Goal: Task Accomplishment & Management: Manage account settings

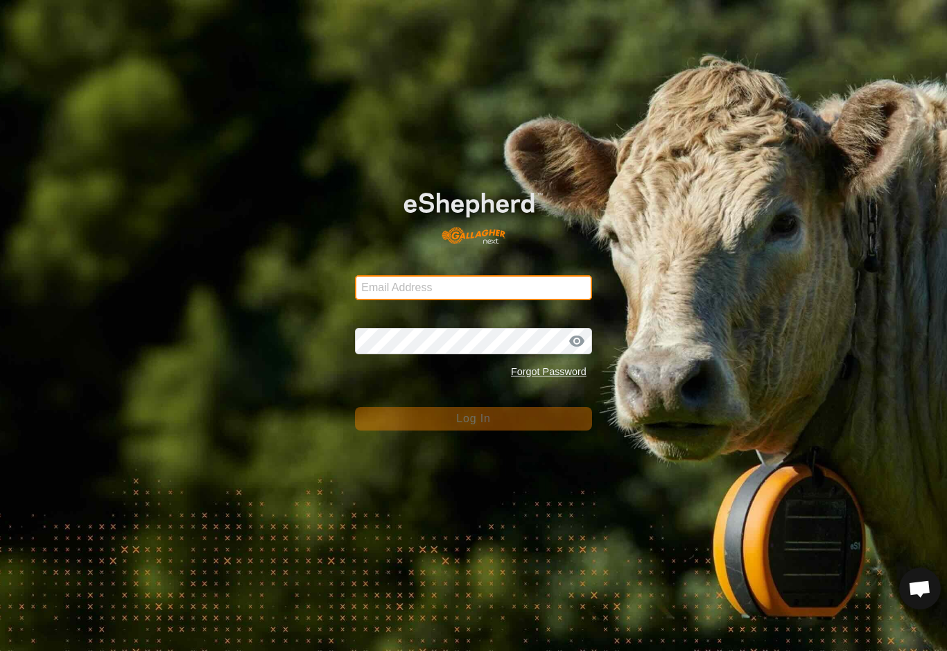
click at [499, 286] on input "Email Address" at bounding box center [473, 287] width 237 height 25
type input "Baribun@outlook.com"
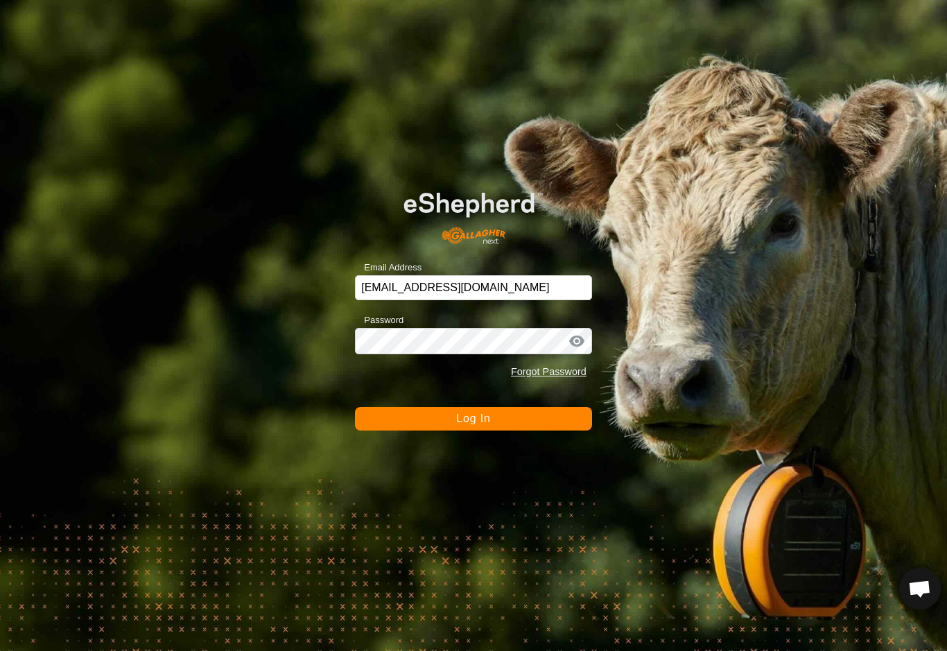
click at [473, 419] on button "Log In" at bounding box center [473, 419] width 237 height 24
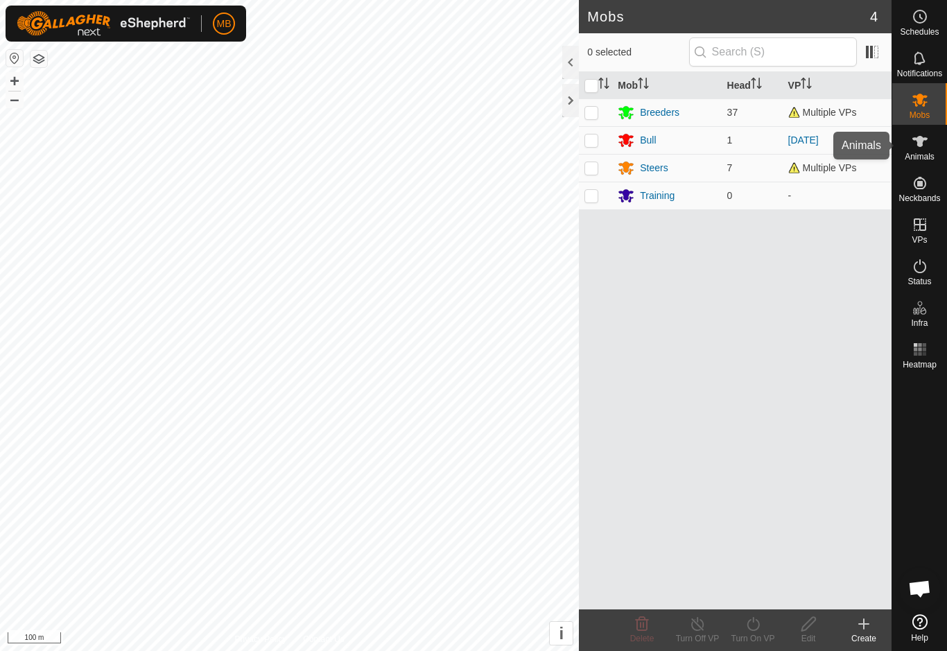
click at [943, 143] on div "Animals" at bounding box center [919, 146] width 55 height 42
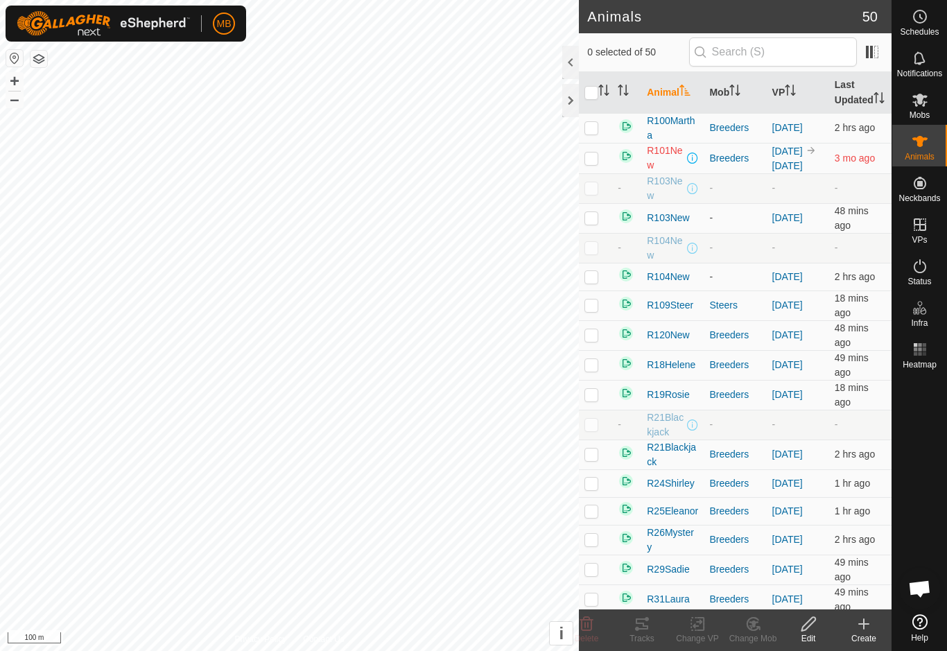
click at [916, 155] on span "Animals" at bounding box center [919, 156] width 30 height 8
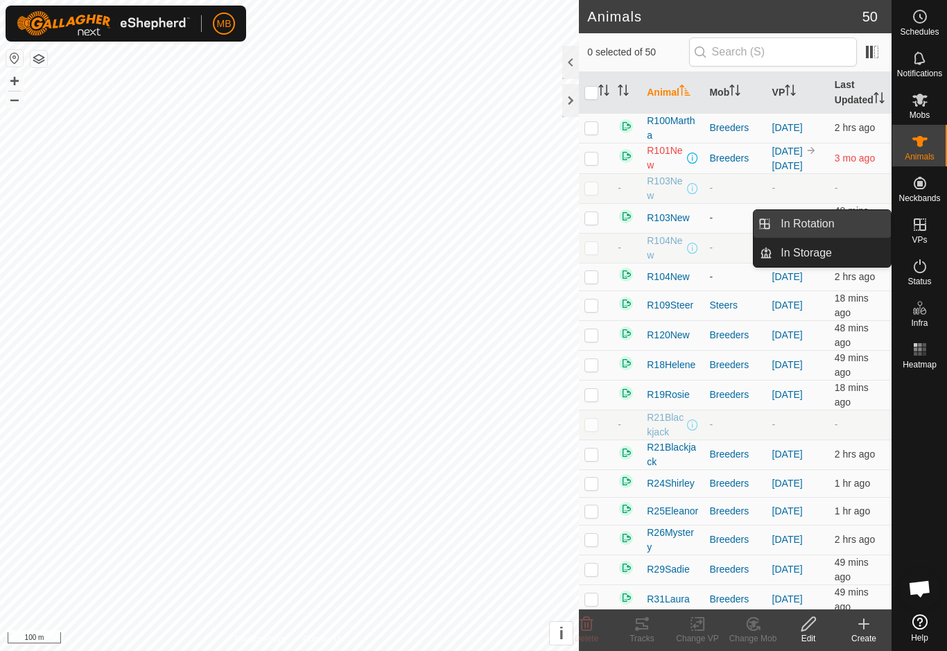
click at [862, 222] on link "In Rotation" at bounding box center [831, 224] width 119 height 28
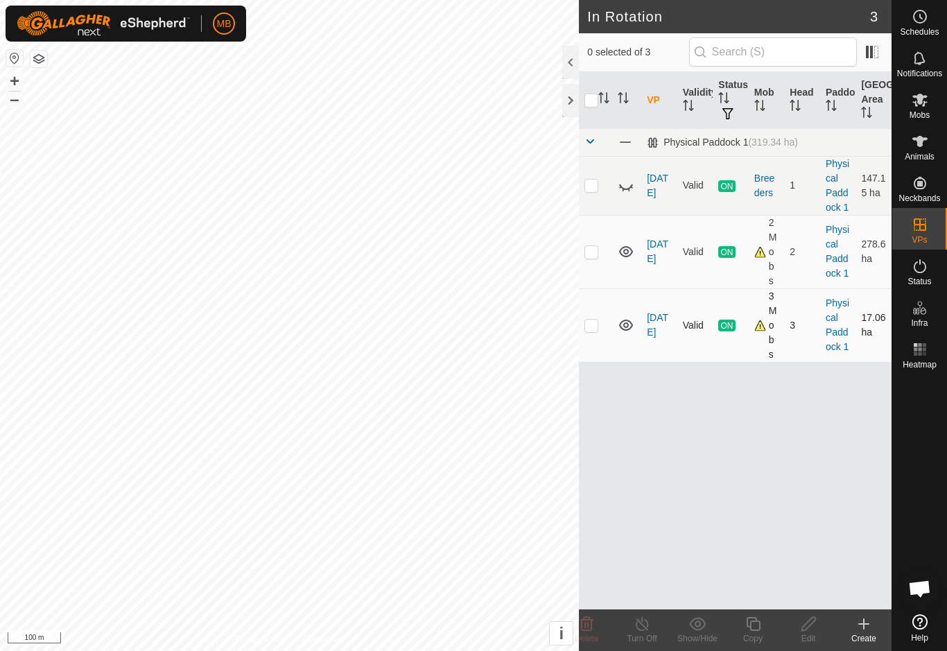
click at [596, 327] on p-checkbox at bounding box center [591, 325] width 14 height 11
checkbox input "true"
click at [763, 620] on copy-svg-icon at bounding box center [752, 623] width 55 height 17
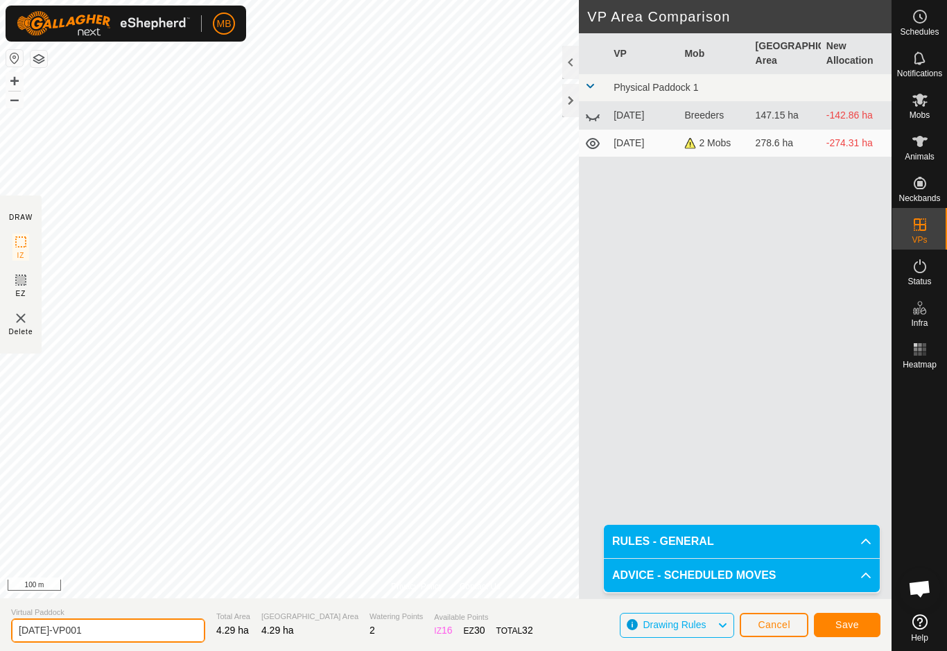
click at [118, 639] on input "26 September-VP001" at bounding box center [108, 630] width 194 height 24
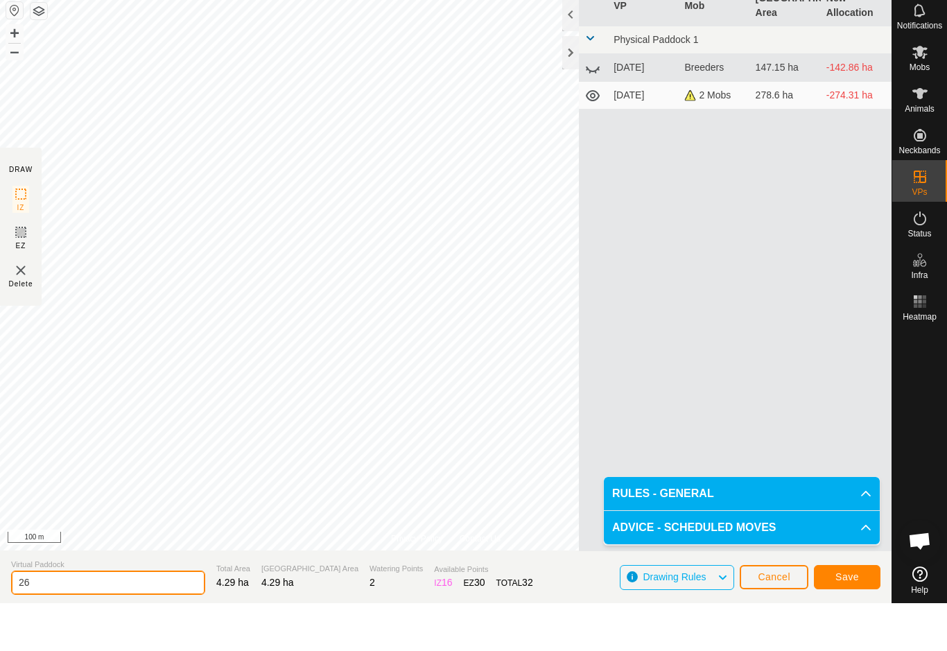
type input "2"
type input "[DATE]"
click at [859, 613] on button "Save" at bounding box center [847, 625] width 67 height 24
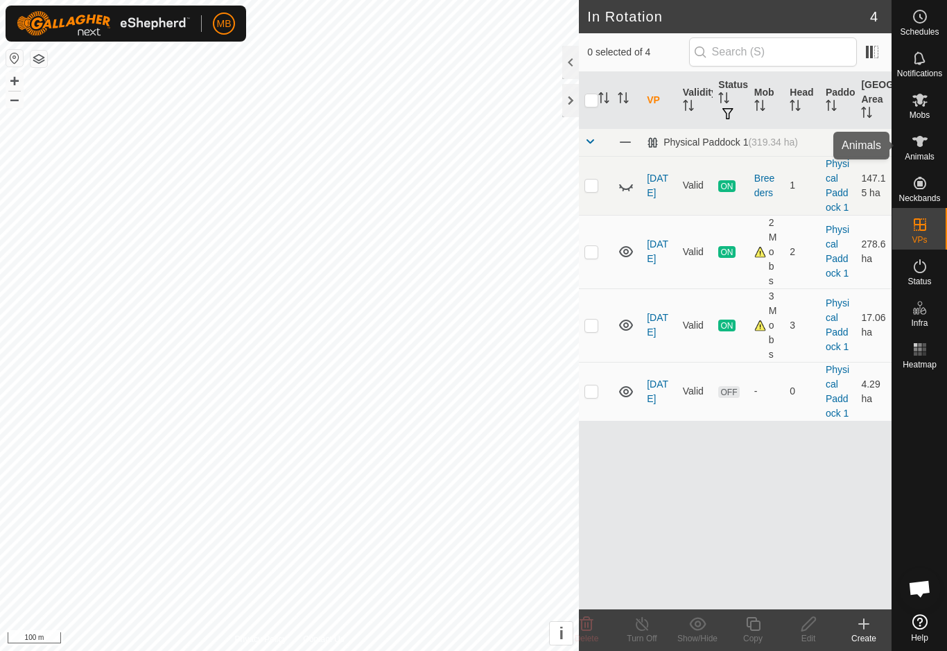
click at [929, 150] on es-animals-svg-icon at bounding box center [919, 141] width 25 height 22
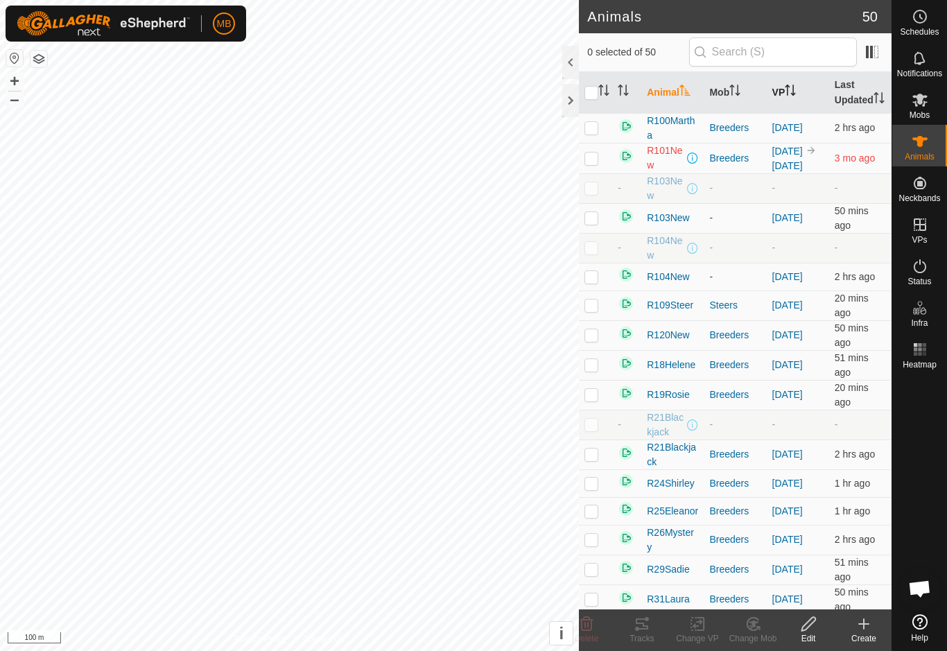
click at [798, 114] on th "VP" at bounding box center [798, 93] width 62 height 42
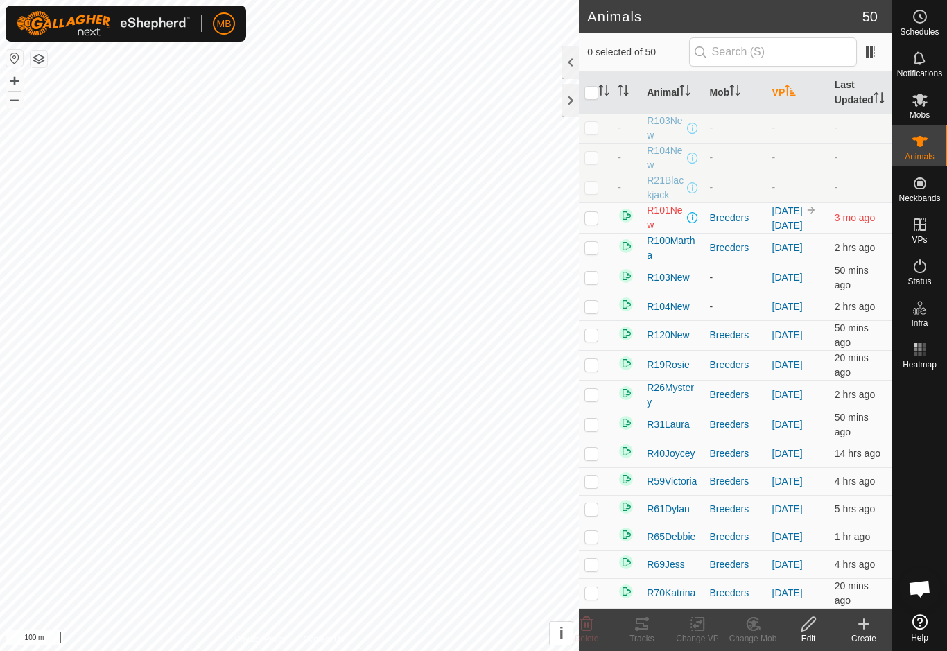
click at [805, 114] on th "VP" at bounding box center [798, 93] width 62 height 42
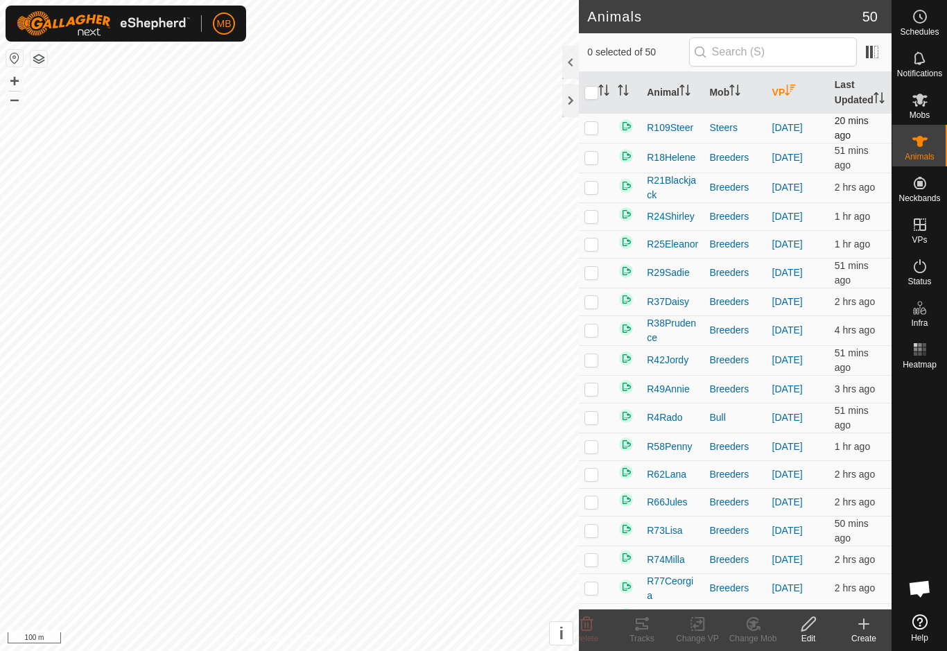
click at [597, 133] on p-checkbox at bounding box center [591, 127] width 14 height 11
checkbox input "true"
click at [587, 173] on td at bounding box center [595, 158] width 33 height 30
checkbox input "true"
click at [595, 193] on p-checkbox at bounding box center [591, 187] width 14 height 11
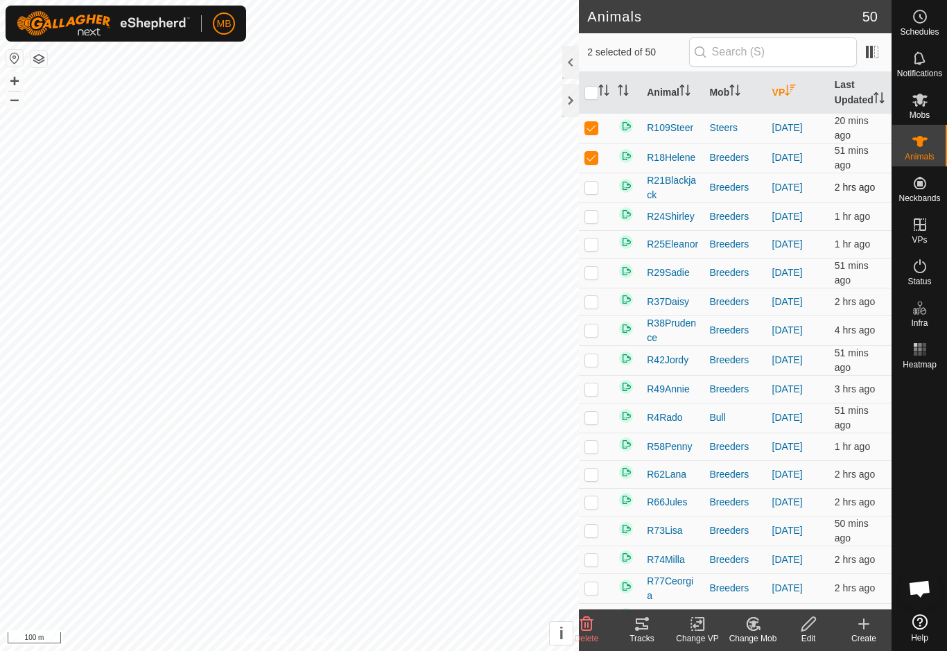
checkbox input "true"
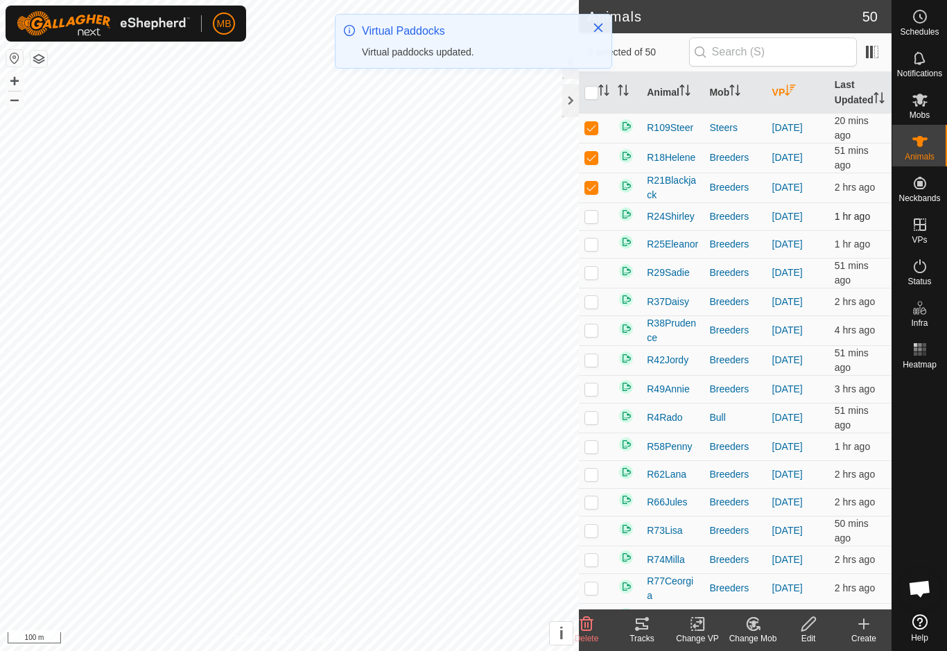
click at [589, 222] on p-checkbox at bounding box center [591, 216] width 14 height 11
checkbox input "true"
click at [595, 258] on td at bounding box center [595, 244] width 33 height 28
checkbox input "true"
click at [591, 278] on p-checkbox at bounding box center [591, 272] width 14 height 11
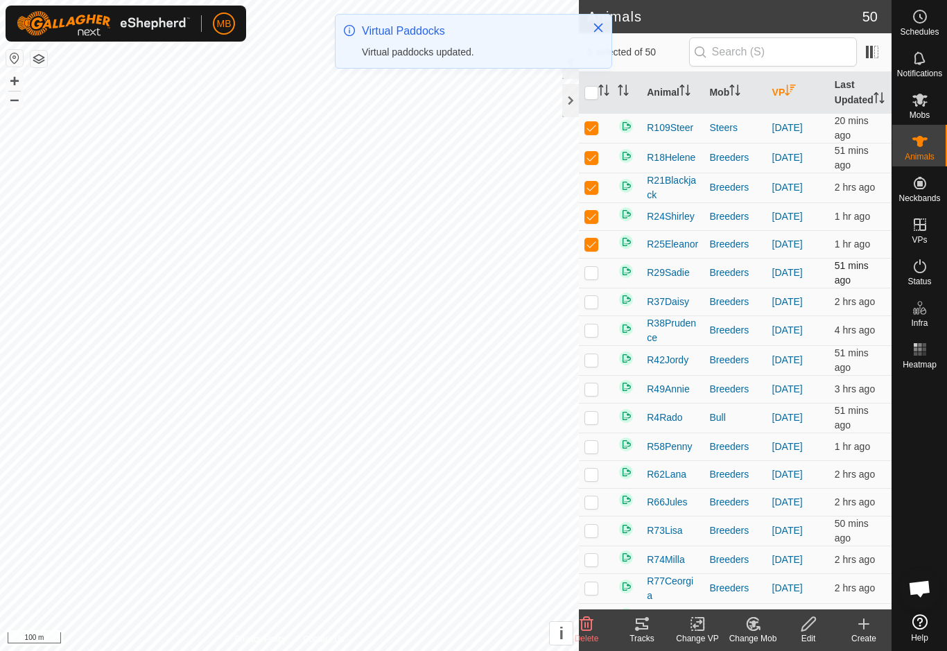
checkbox input "true"
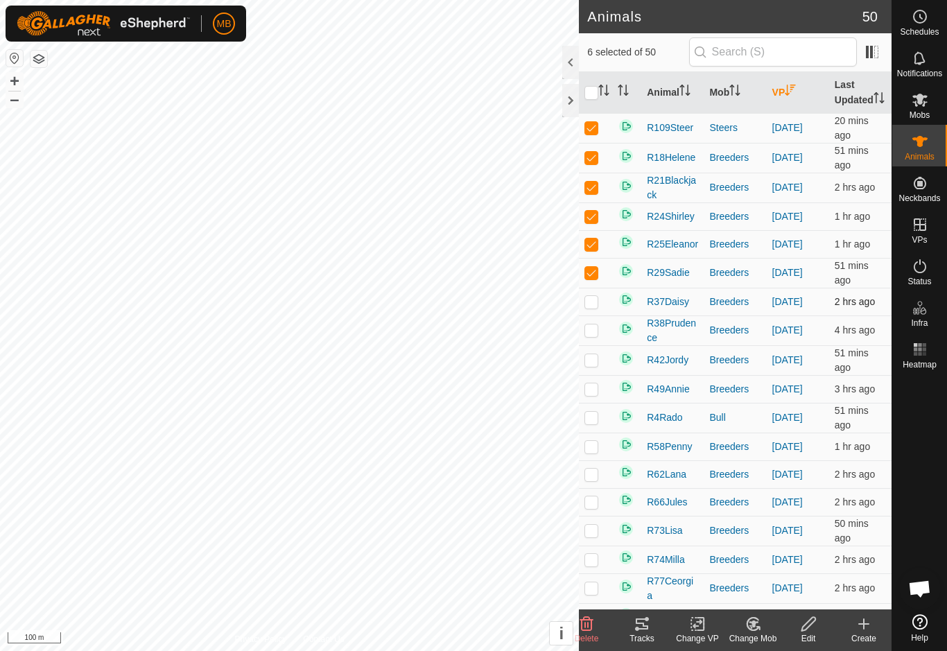
click at [593, 307] on p-checkbox at bounding box center [591, 301] width 14 height 11
checkbox input "true"
click at [597, 345] on td at bounding box center [595, 330] width 33 height 30
checkbox input "true"
click at [594, 365] on p-checkbox at bounding box center [591, 359] width 14 height 11
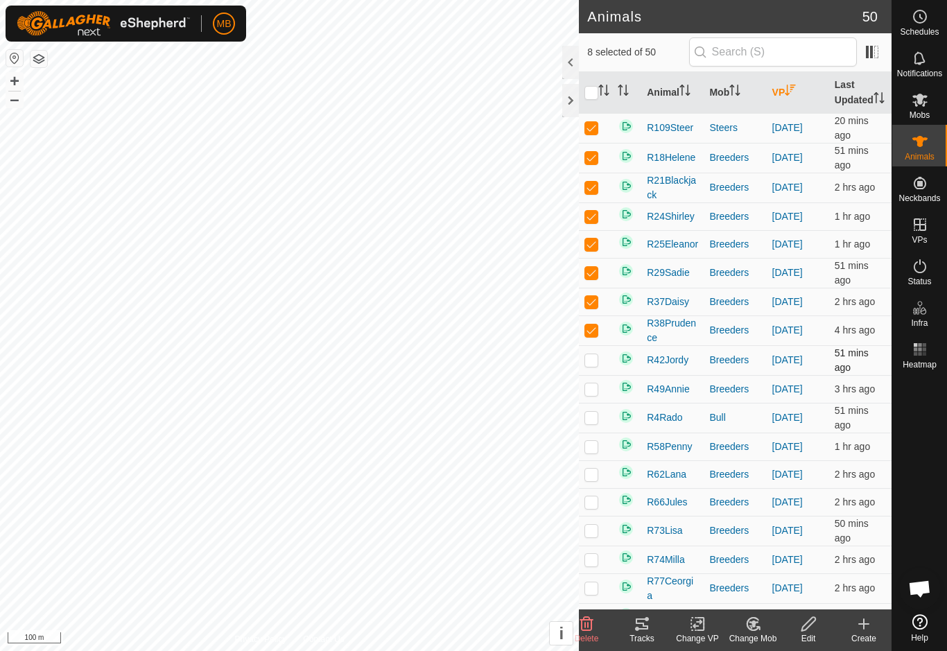
checkbox input "true"
click at [602, 403] on td at bounding box center [595, 389] width 33 height 28
checkbox input "true"
click at [600, 432] on td at bounding box center [595, 418] width 33 height 30
checkbox input "true"
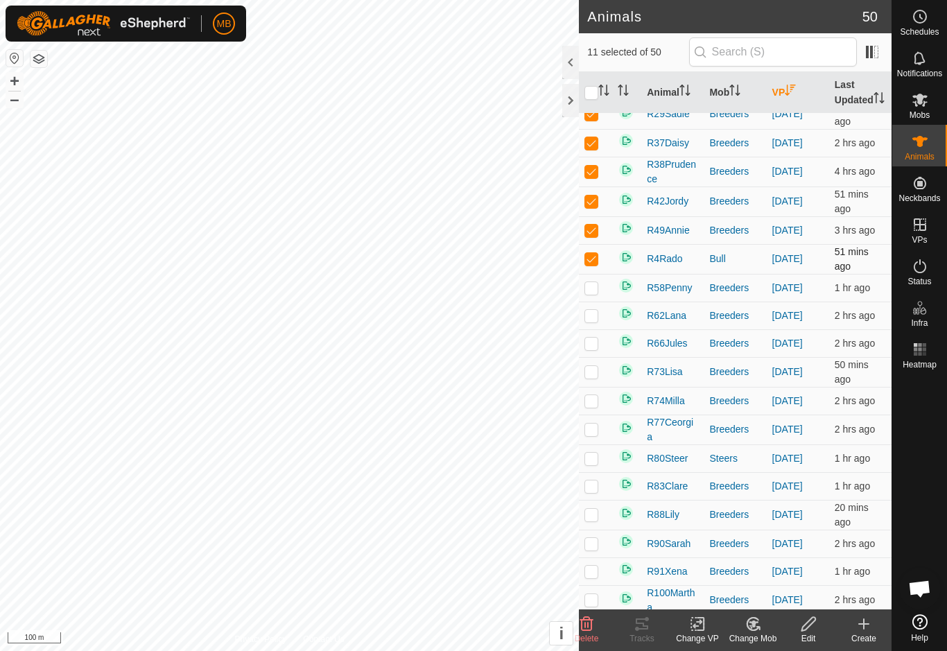
scroll to position [162, 0]
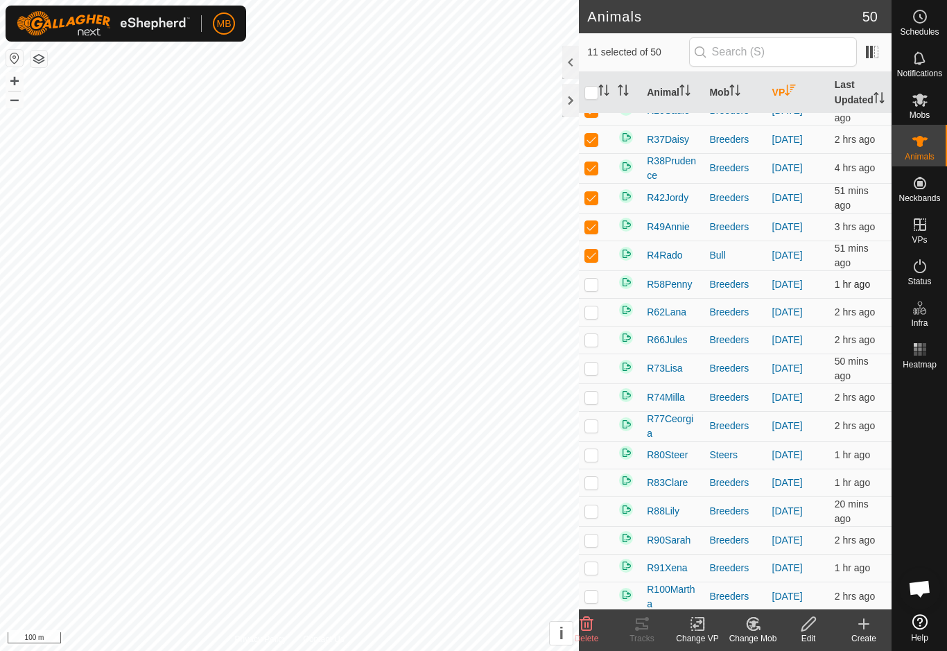
click at [591, 290] on p-checkbox at bounding box center [591, 284] width 14 height 11
checkbox input "true"
click at [592, 317] on p-checkbox at bounding box center [591, 311] width 14 height 11
checkbox input "true"
click at [586, 353] on td at bounding box center [595, 340] width 33 height 28
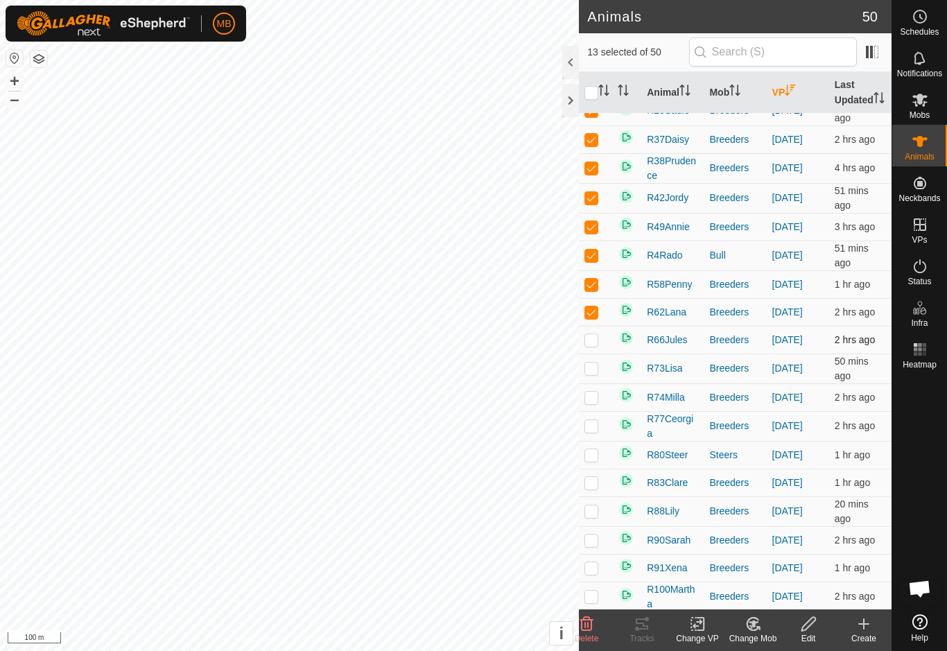
checkbox input "true"
click at [598, 383] on td at bounding box center [595, 368] width 33 height 30
checkbox input "true"
click at [595, 411] on td at bounding box center [595, 397] width 33 height 28
checkbox input "true"
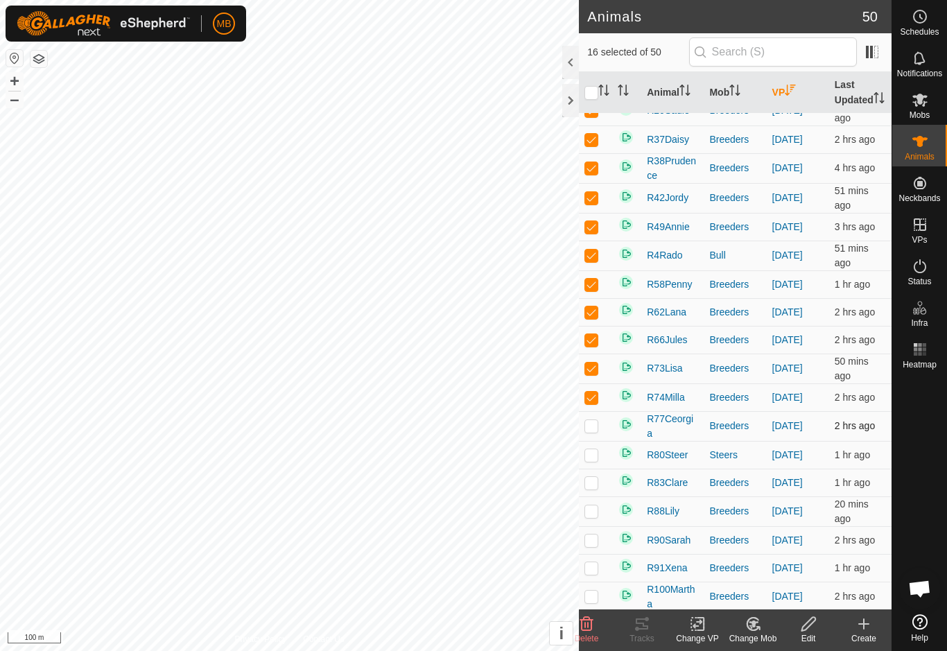
click at [595, 431] on p-checkbox at bounding box center [591, 425] width 14 height 11
checkbox input "true"
click at [596, 460] on p-checkbox at bounding box center [591, 454] width 14 height 11
checkbox input "true"
click at [598, 488] on p-checkbox at bounding box center [591, 482] width 14 height 11
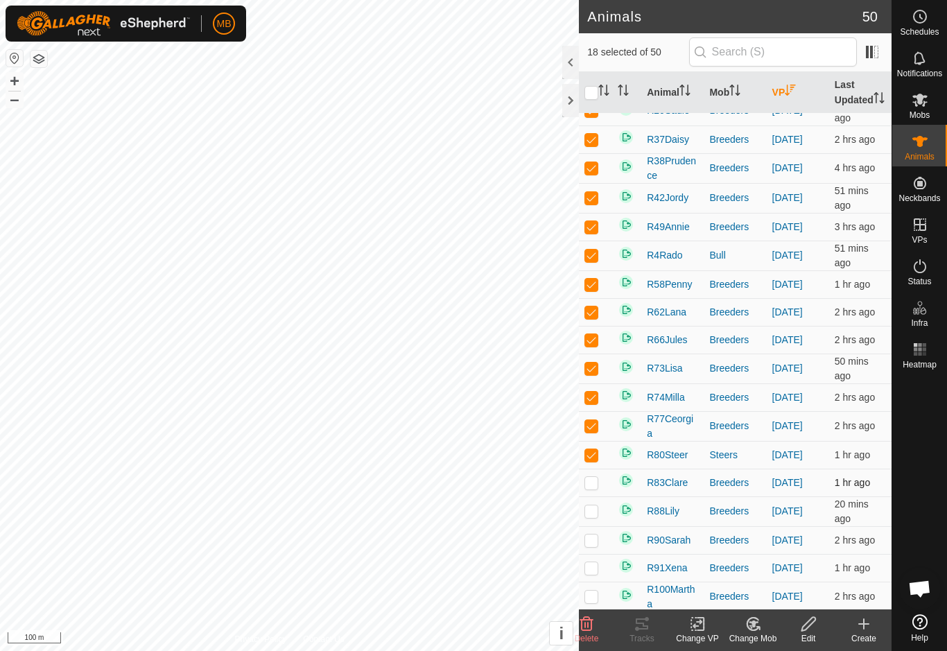
checkbox input "true"
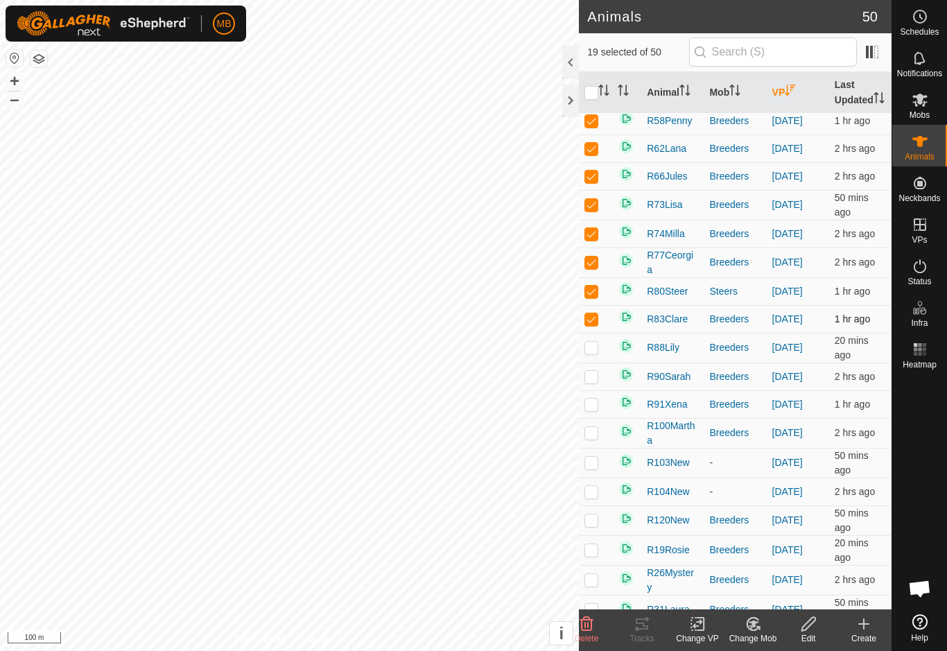
scroll to position [329, 0]
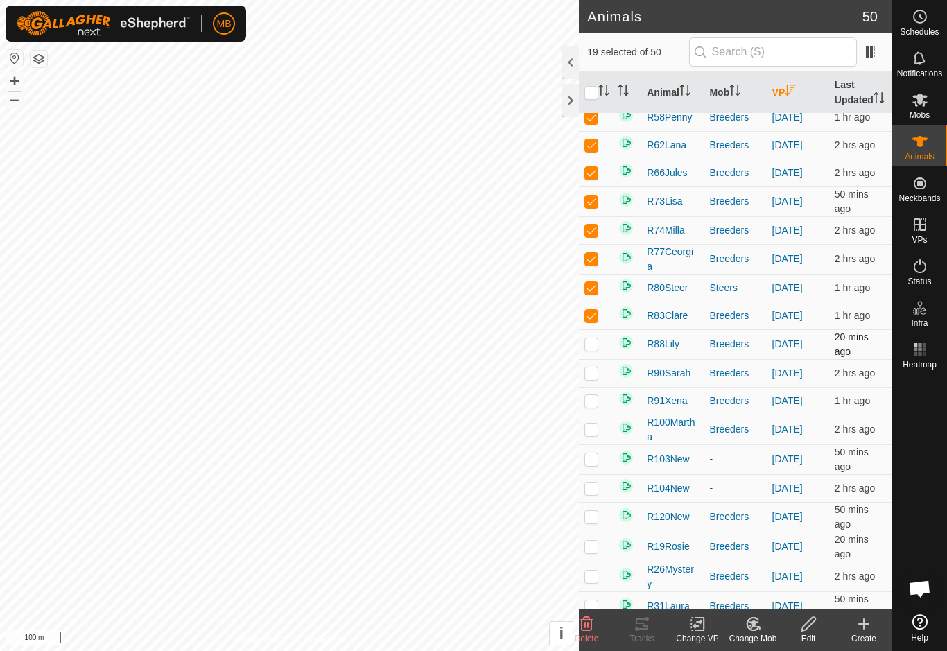
click at [594, 349] on p-checkbox at bounding box center [591, 343] width 14 height 11
checkbox input "true"
click at [595, 378] on p-checkbox at bounding box center [591, 372] width 14 height 11
checkbox input "true"
click at [593, 406] on p-checkbox at bounding box center [591, 400] width 14 height 11
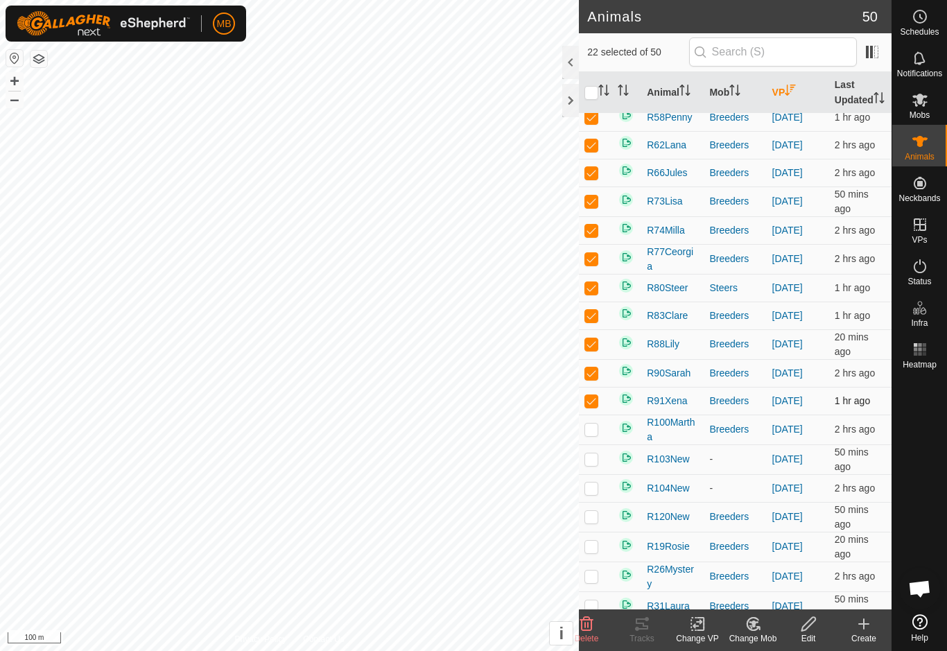
checkbox input "true"
click at [705, 631] on icon at bounding box center [697, 623] width 17 height 17
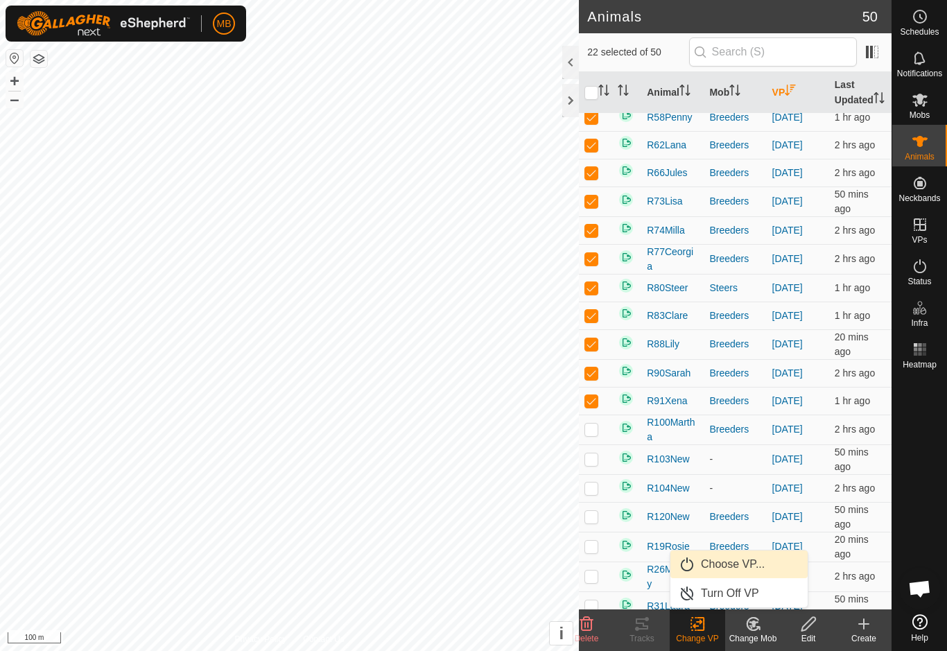
click at [773, 561] on link "Choose VP..." at bounding box center [738, 564] width 137 height 28
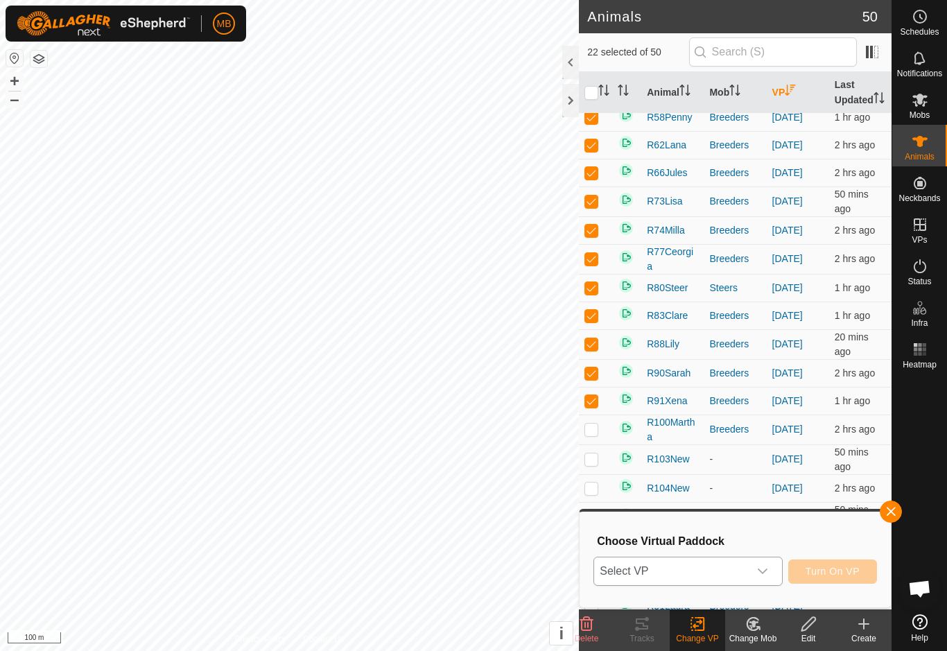
click at [748, 570] on span "Select VP" at bounding box center [671, 571] width 154 height 28
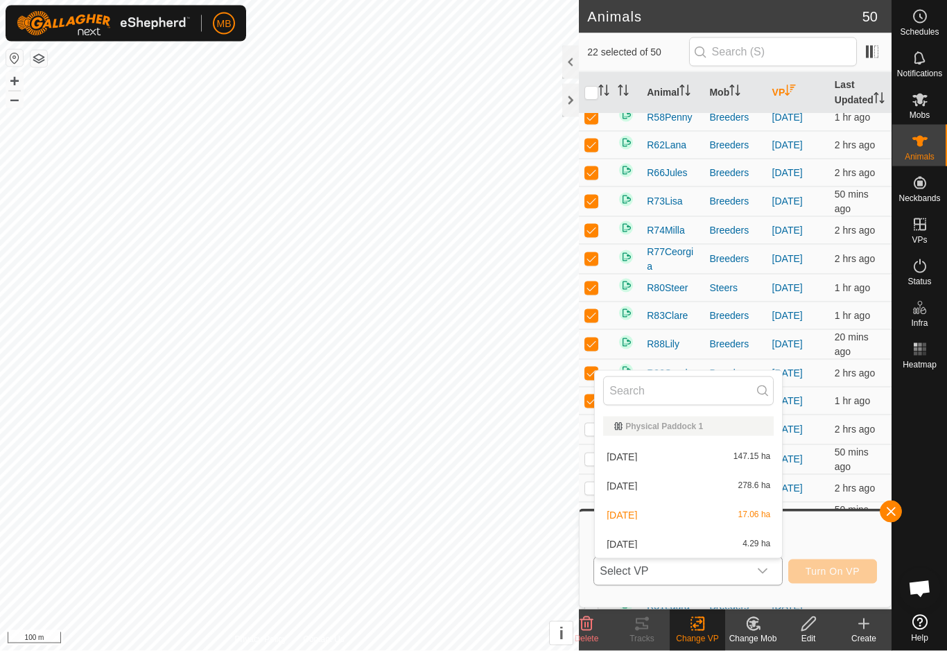
click at [724, 545] on div "27 September 4.29 ha" at bounding box center [688, 544] width 170 height 17
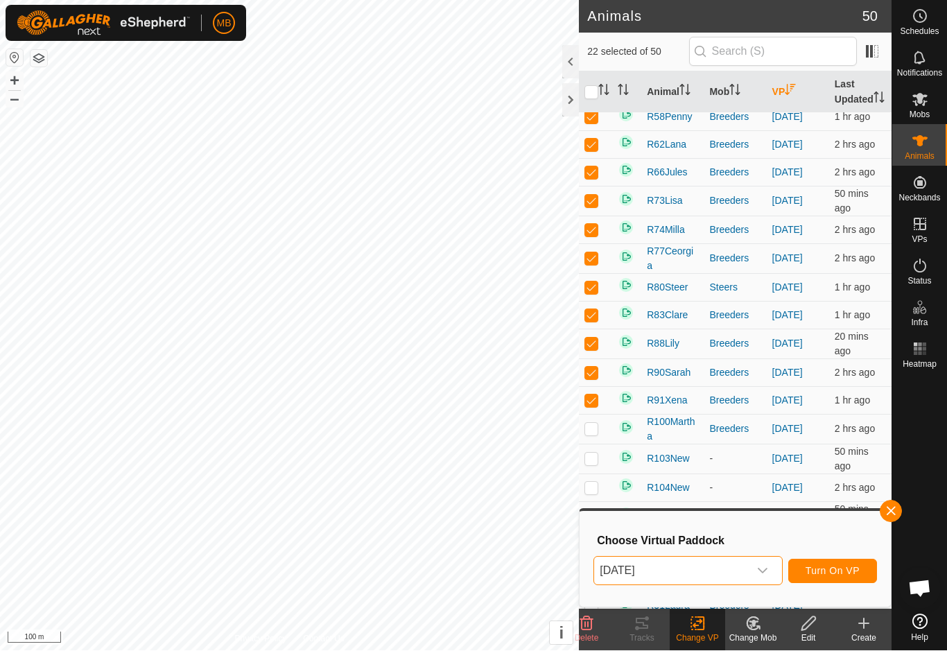
click at [866, 571] on button "Turn On VP" at bounding box center [832, 571] width 89 height 24
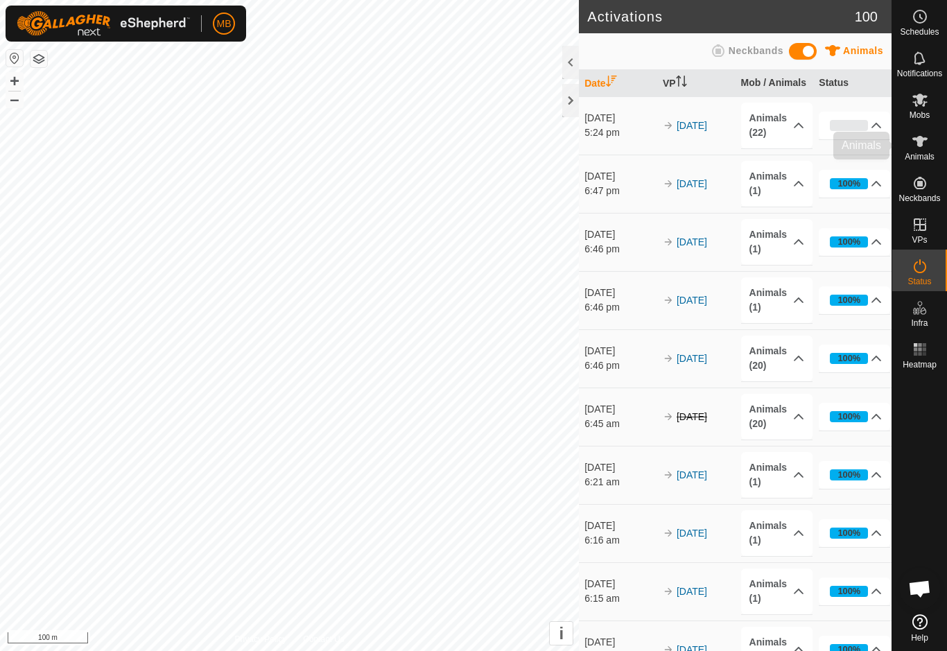
click at [923, 141] on icon at bounding box center [919, 141] width 17 height 17
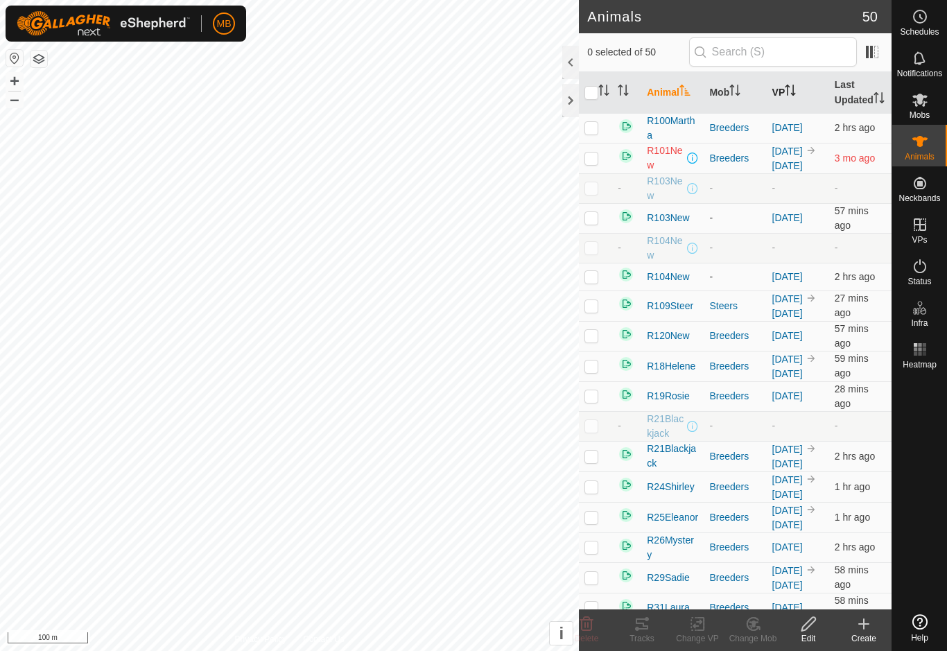
click at [789, 96] on icon "Activate to sort" at bounding box center [790, 90] width 11 height 11
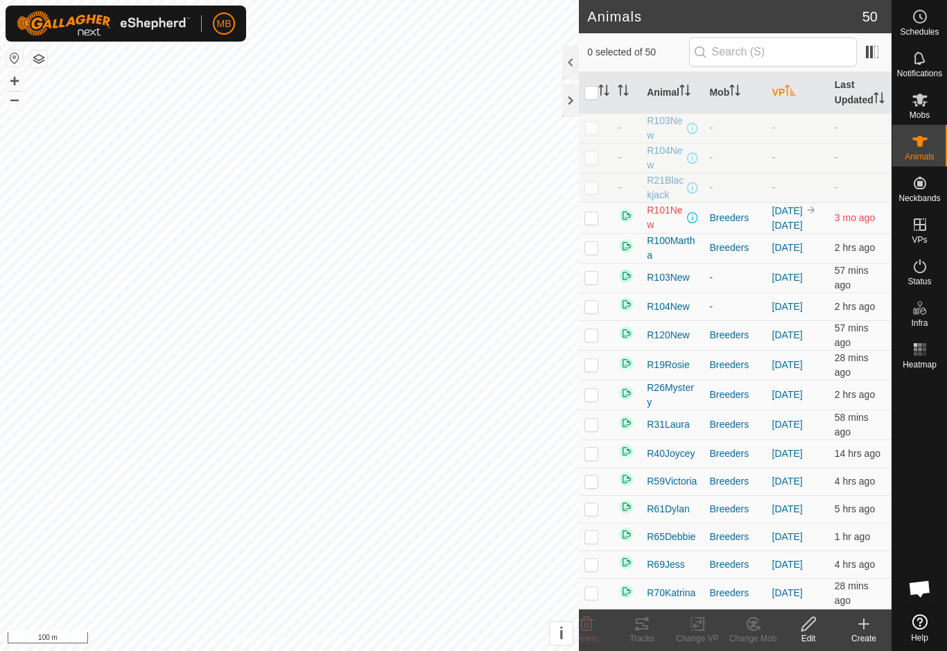
click at [795, 96] on icon "Activate to sort" at bounding box center [790, 90] width 11 height 11
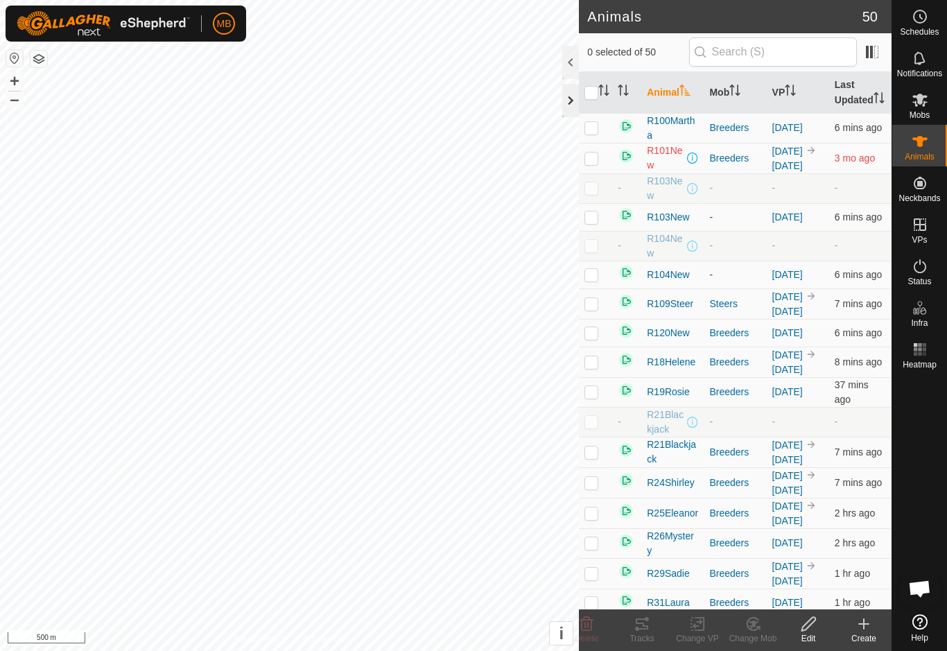
click at [574, 102] on div at bounding box center [570, 100] width 17 height 33
